Goal: Task Accomplishment & Management: Use online tool/utility

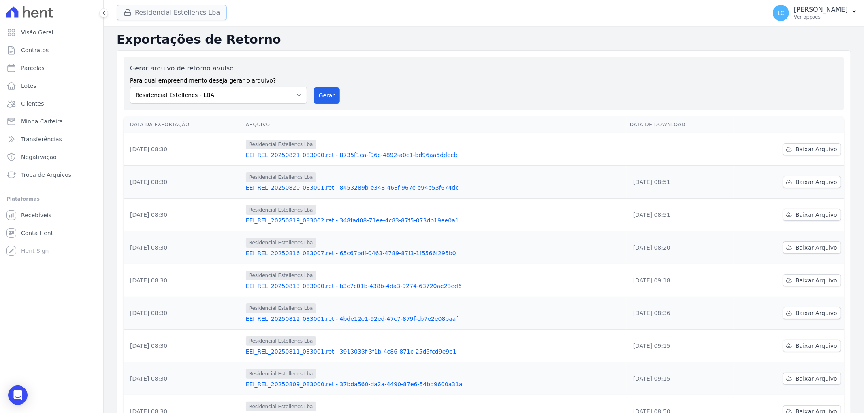
click at [192, 11] on button "Residencial Estellencs Lba" at bounding box center [172, 12] width 110 height 15
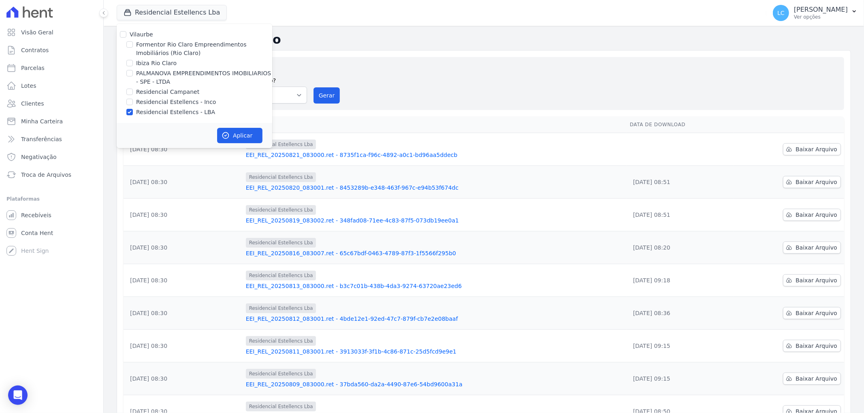
click at [475, 83] on div "Gerar arquivo de retorno avulso Para qual empreendimento deseja gerar o arquivo…" at bounding box center [483, 84] width 707 height 40
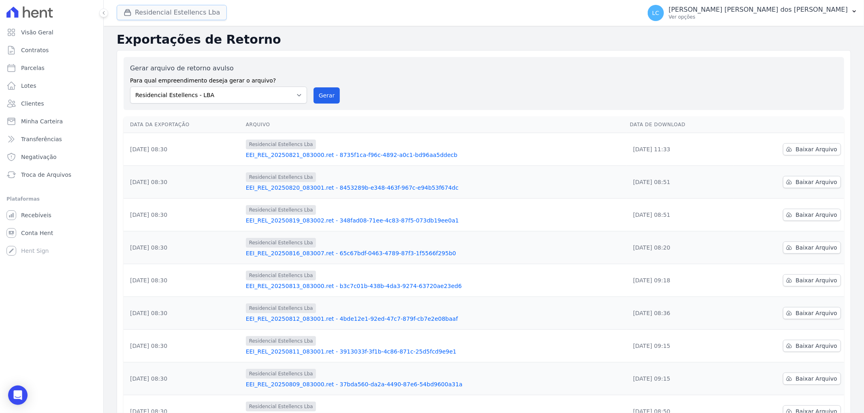
click at [183, 12] on button "Residencial Estellencs Lba" at bounding box center [172, 12] width 110 height 15
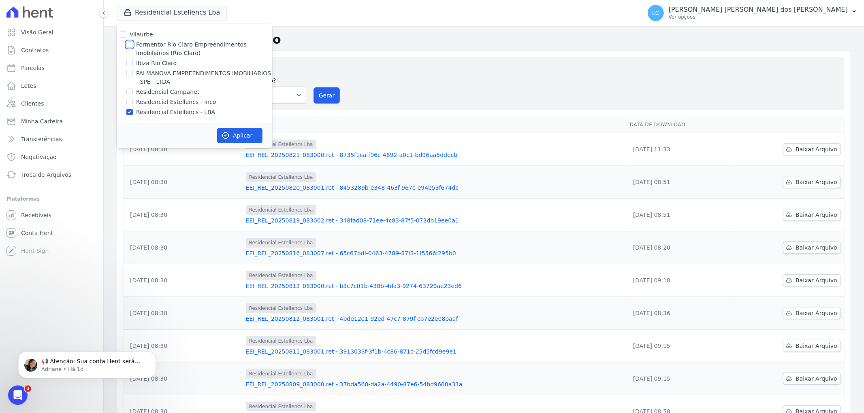
click at [130, 45] on input "Formentor Rio Claro Empreendimentos Imobiliários (Rio Claro)" at bounding box center [129, 44] width 6 height 6
checkbox input "true"
click at [129, 113] on input "Residencial Estellencs - LBA" at bounding box center [129, 112] width 6 height 6
checkbox input "false"
click at [239, 133] on button "Aplicar" at bounding box center [239, 135] width 45 height 15
